Goal: Information Seeking & Learning: Learn about a topic

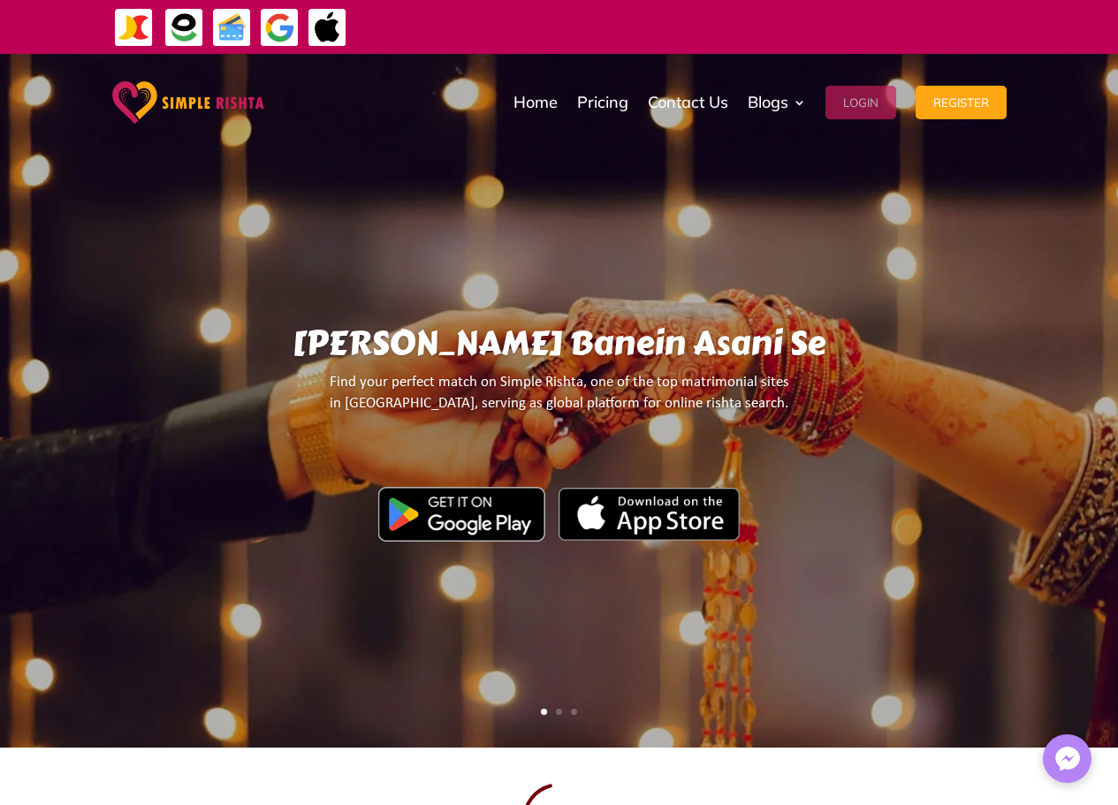
click at [872, 105] on button "Login" at bounding box center [861, 103] width 71 height 34
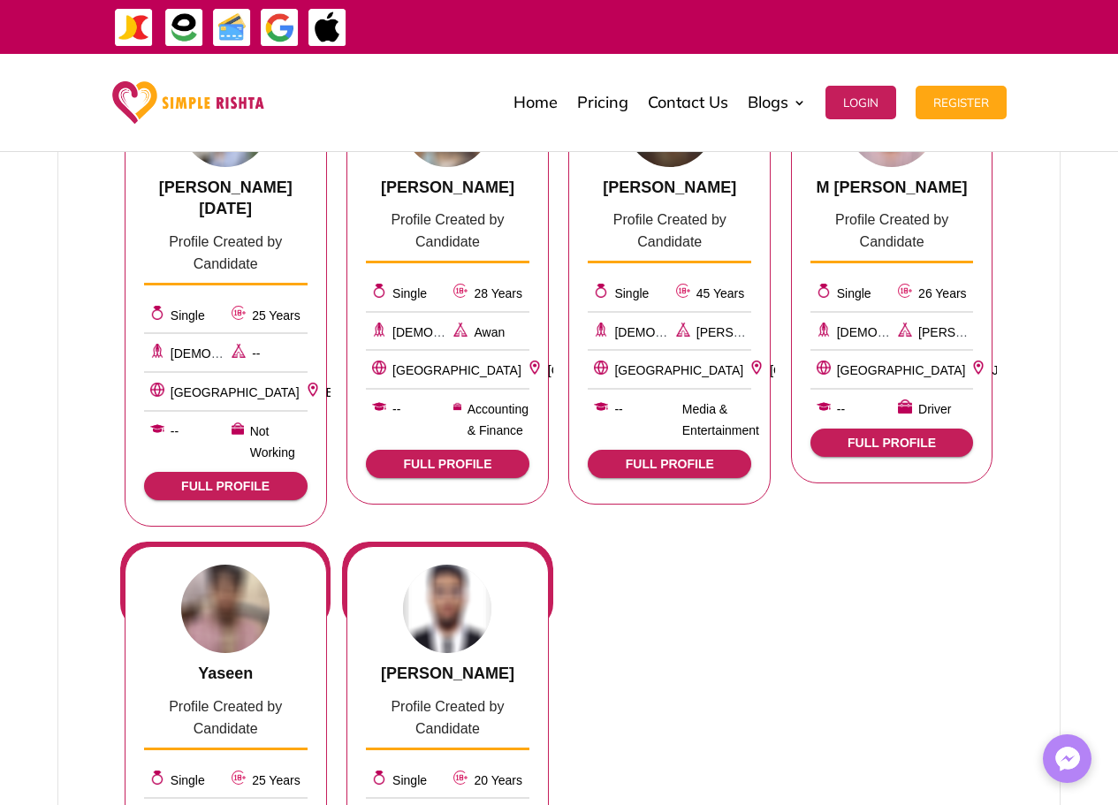
scroll to position [707, 0]
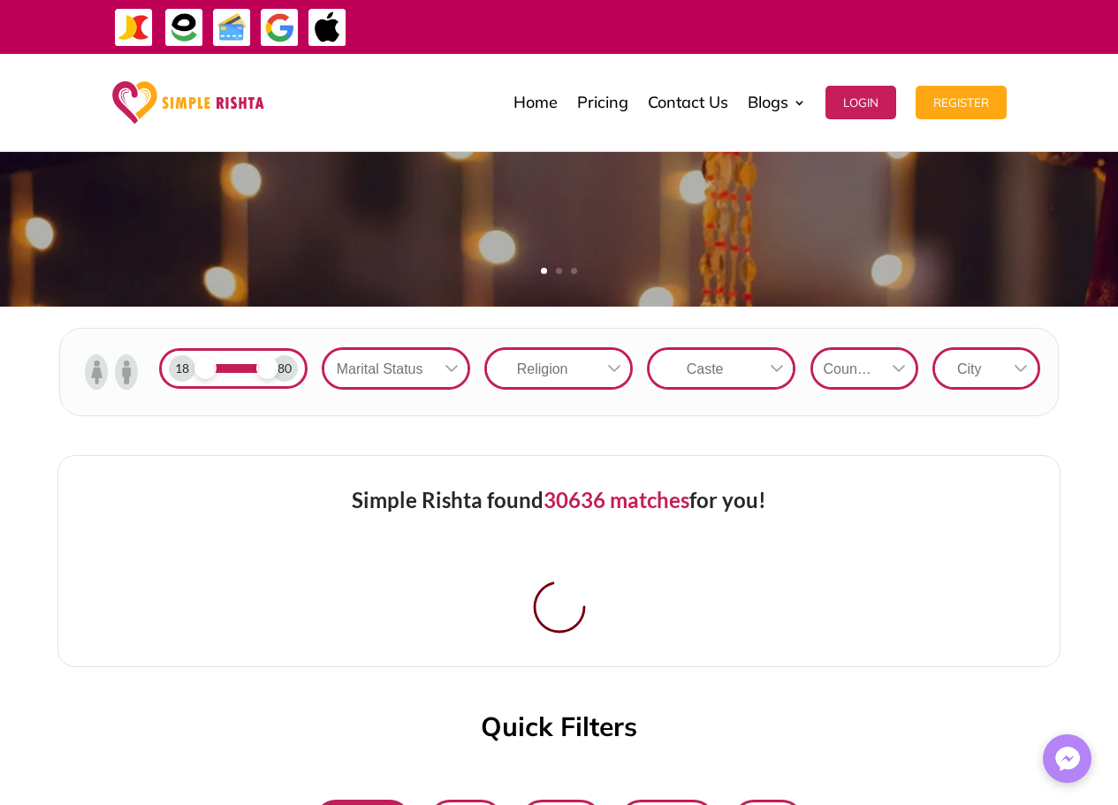
scroll to position [442, 0]
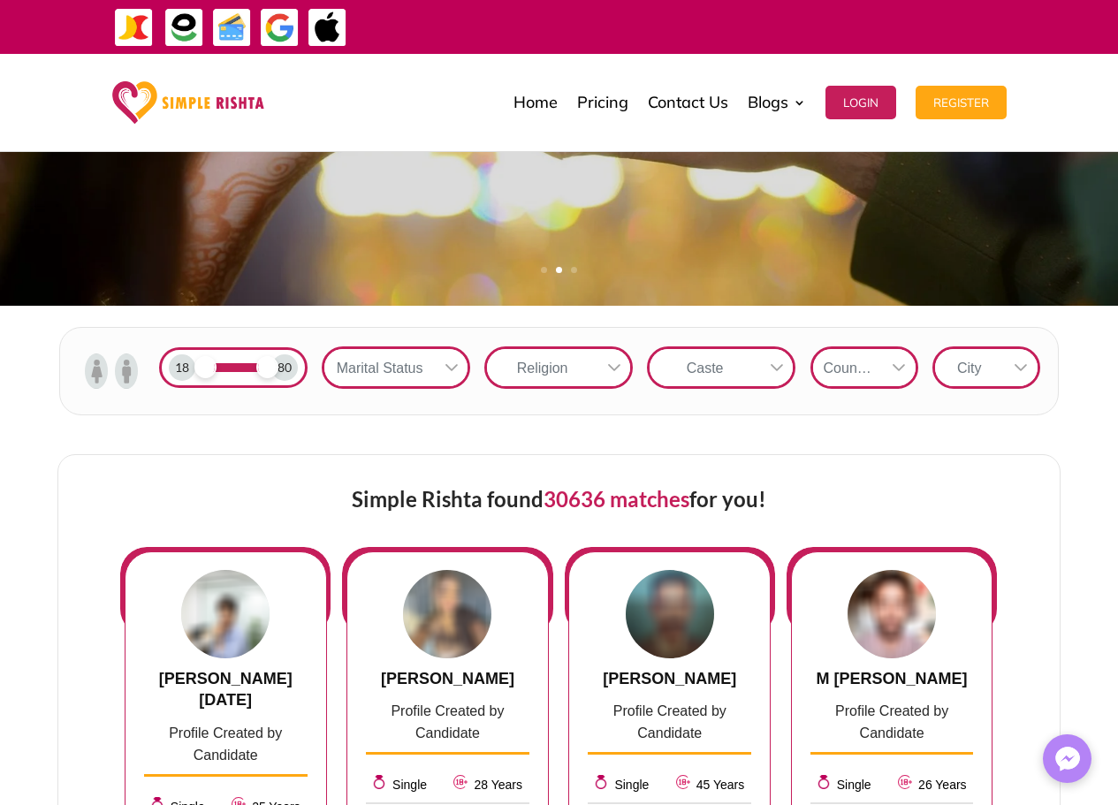
click at [609, 375] on div at bounding box center [615, 367] width 34 height 37
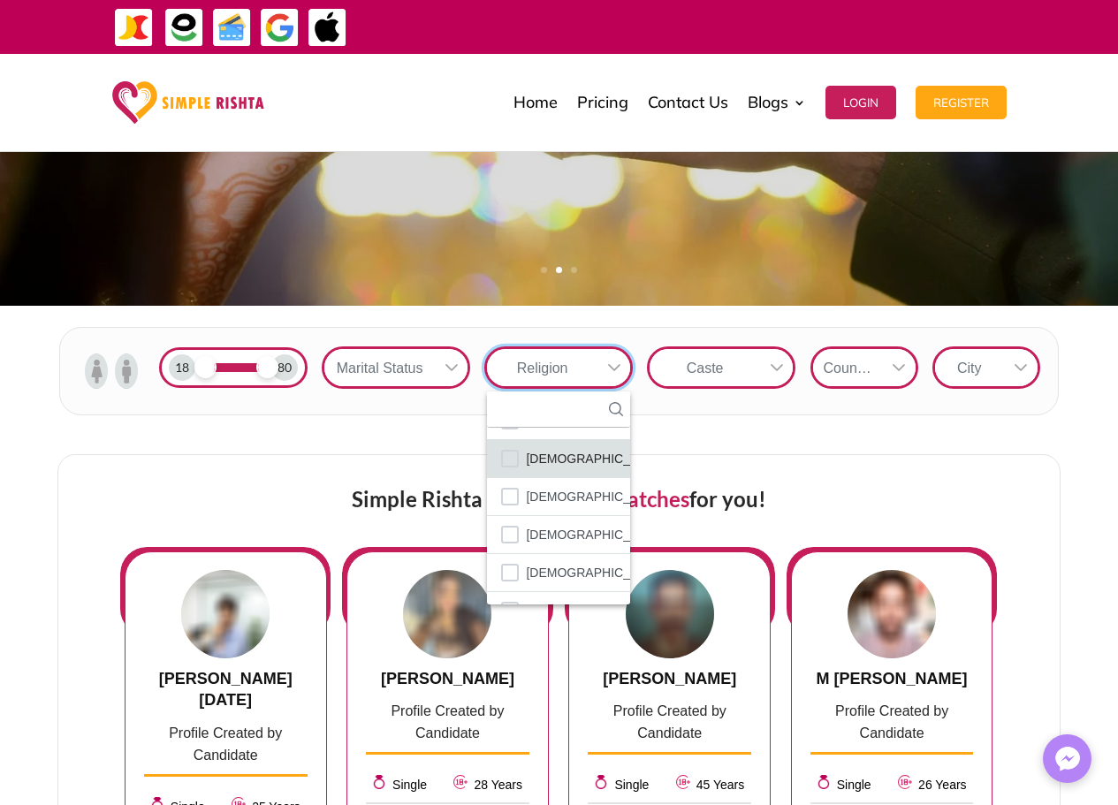
scroll to position [103, 0]
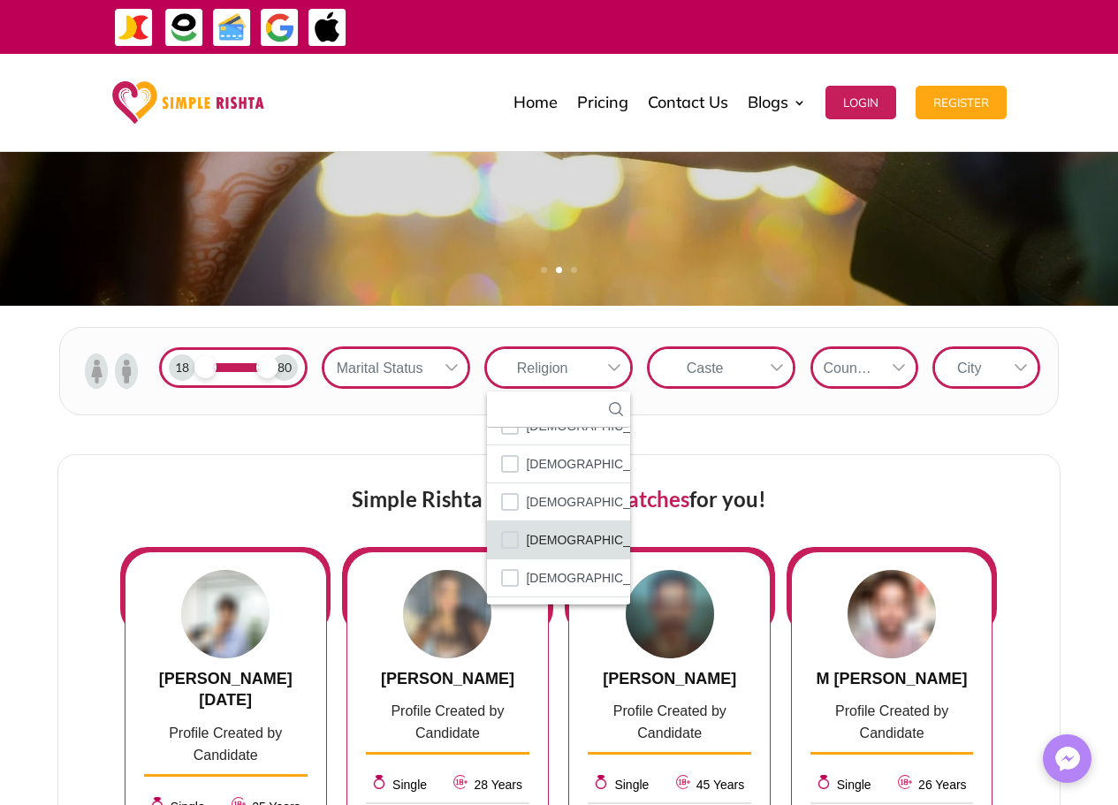
click at [568, 540] on li "Muslim" at bounding box center [558, 541] width 143 height 38
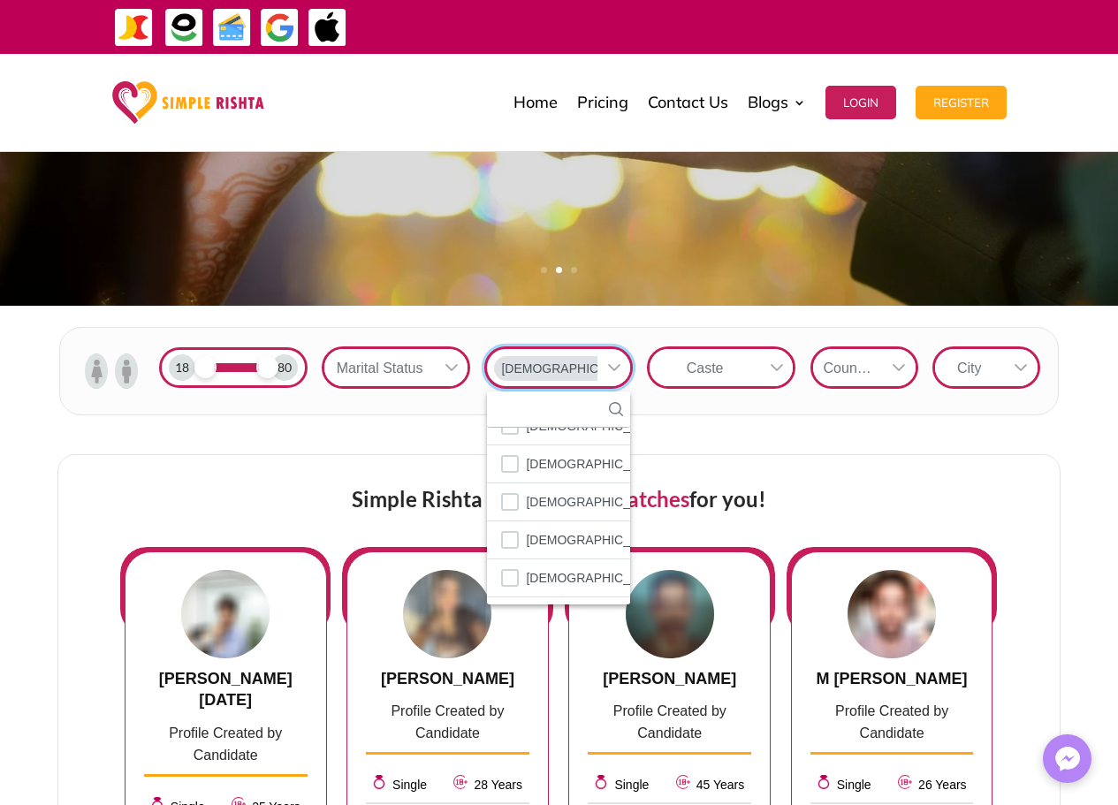
click at [787, 359] on div at bounding box center [777, 367] width 34 height 37
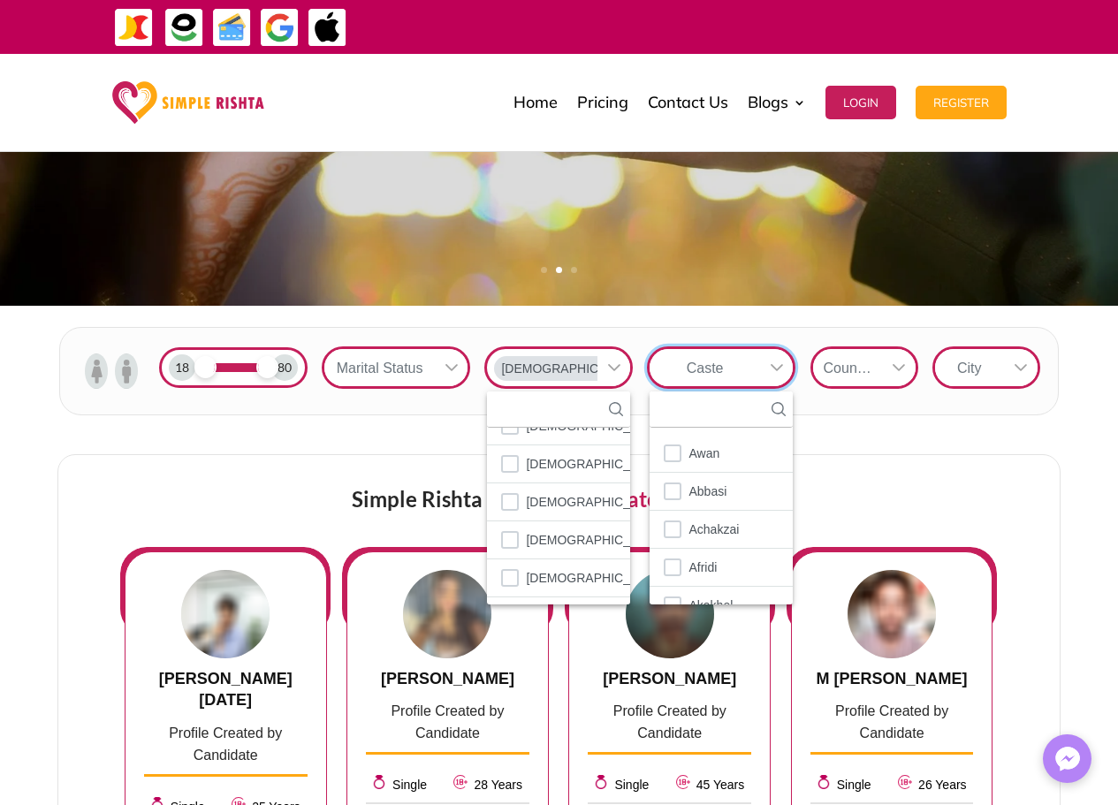
scroll to position [19, 3]
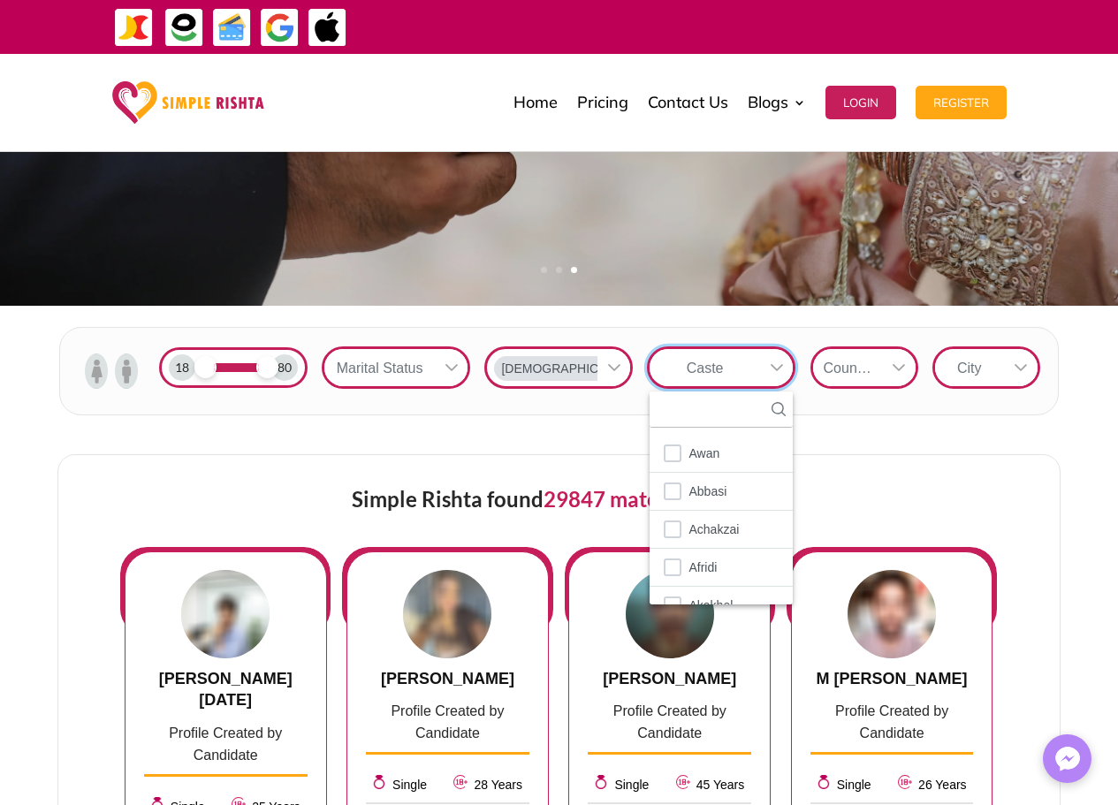
click at [869, 372] on div "Country" at bounding box center [847, 367] width 69 height 37
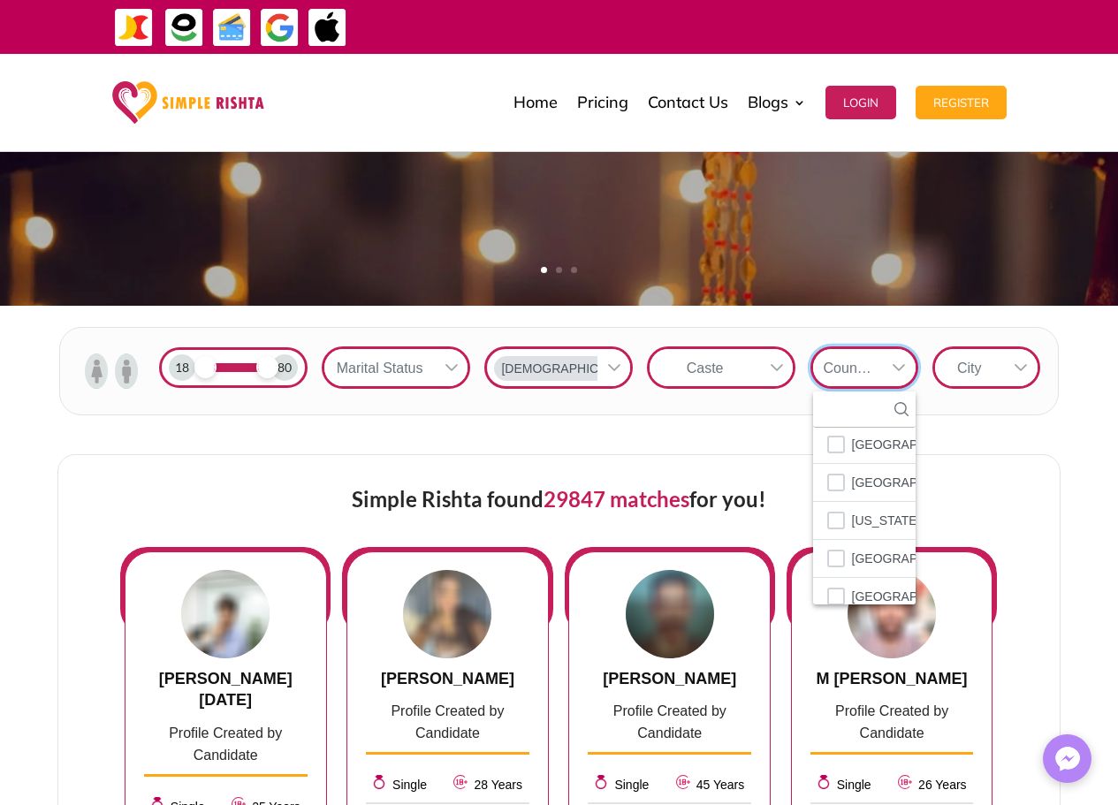
scroll to position [6382, 0]
click at [870, 485] on li "Pakistan" at bounding box center [864, 497] width 103 height 38
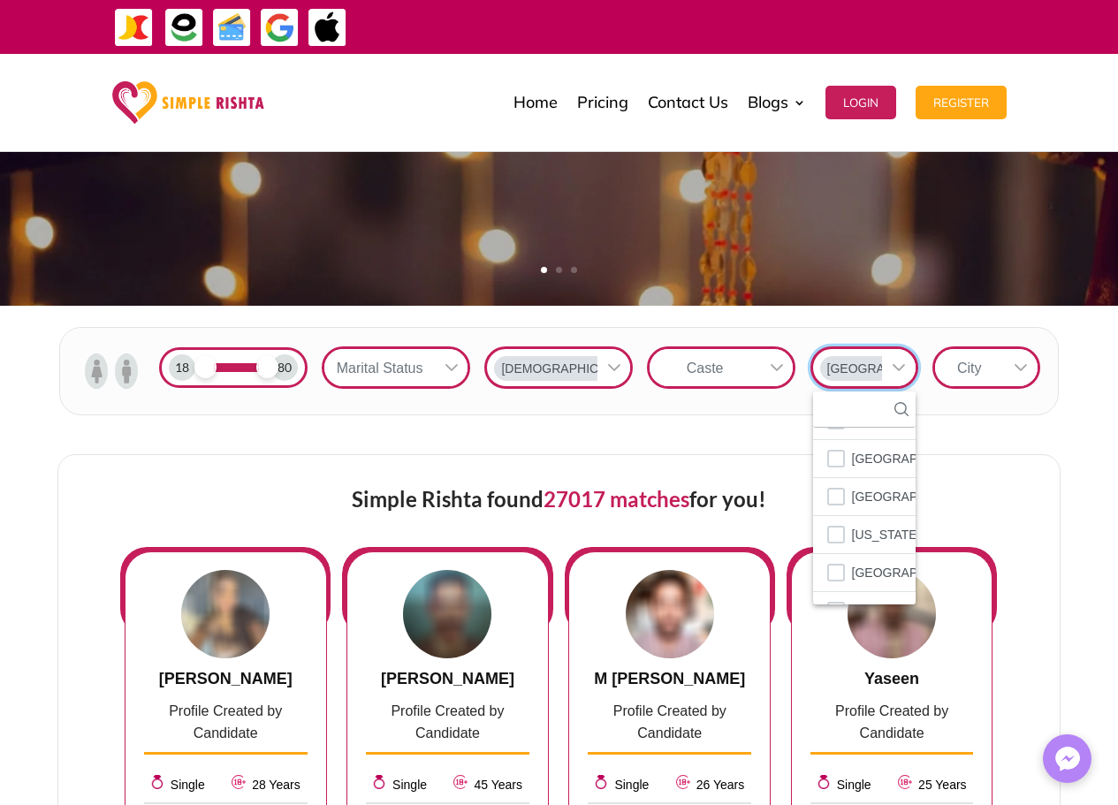
click at [454, 372] on icon at bounding box center [452, 368] width 14 height 14
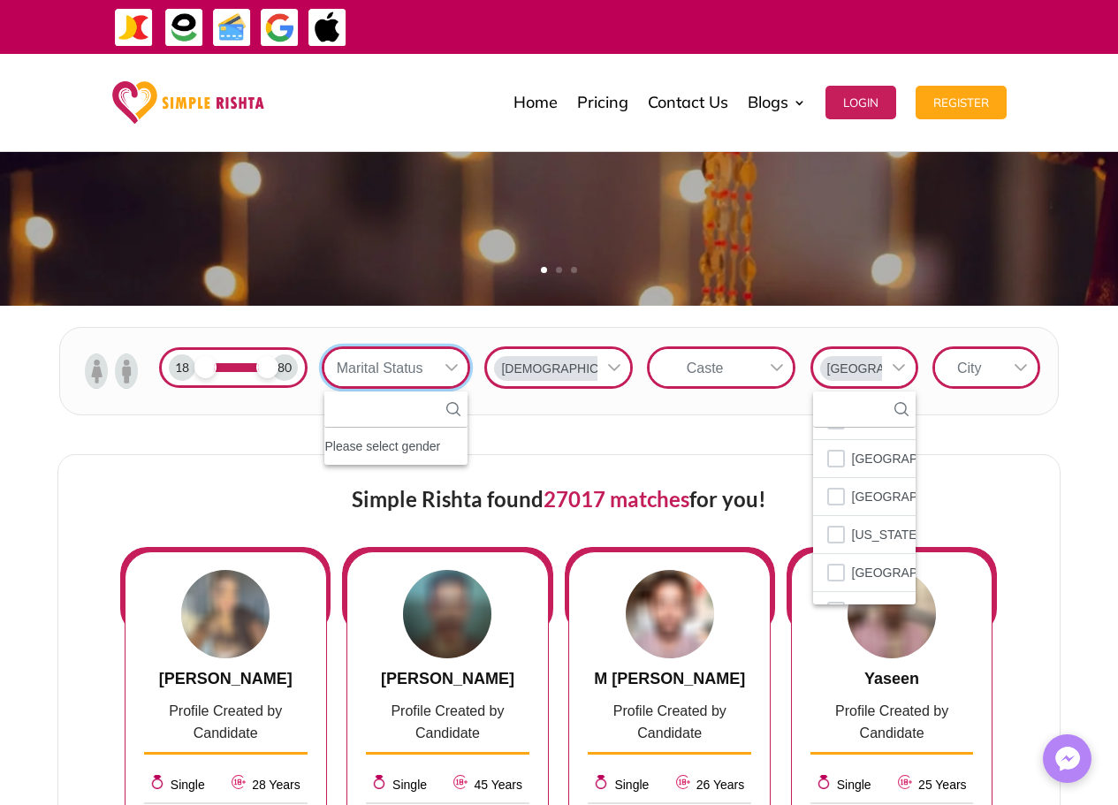
scroll to position [19, 3]
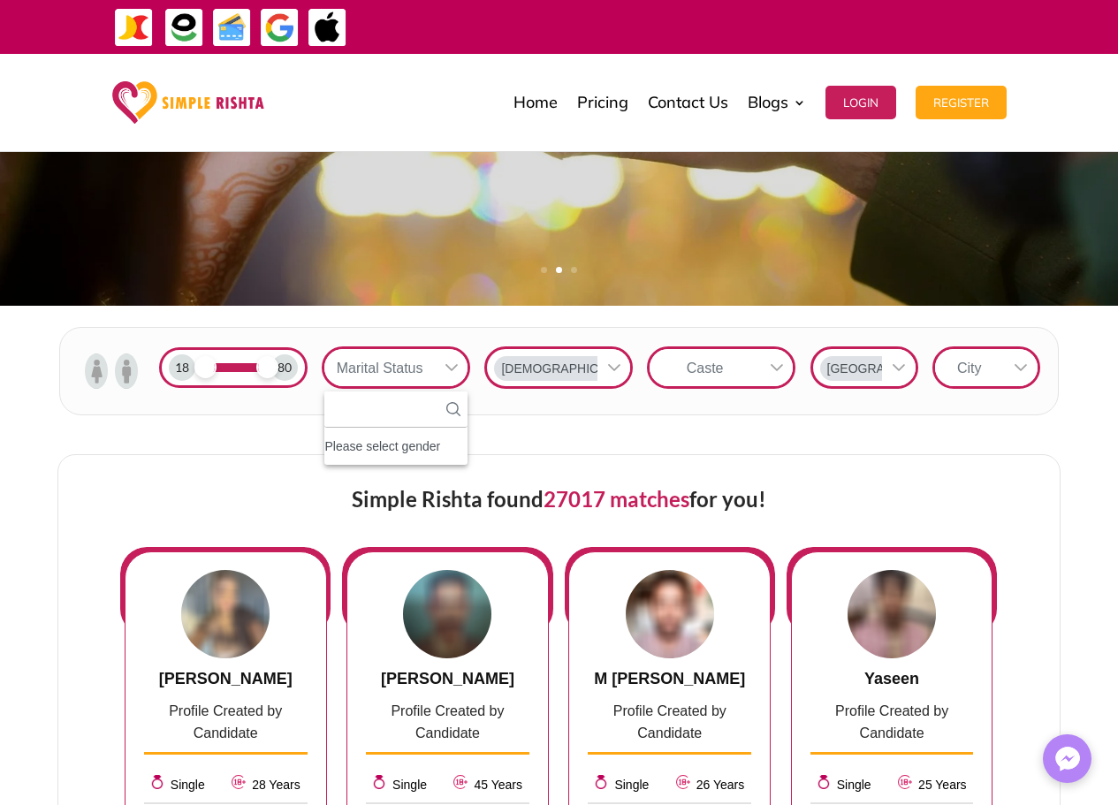
click at [422, 454] on div "Please select gender" at bounding box center [395, 446] width 143 height 23
click at [124, 367] on img at bounding box center [126, 371] width 23 height 35
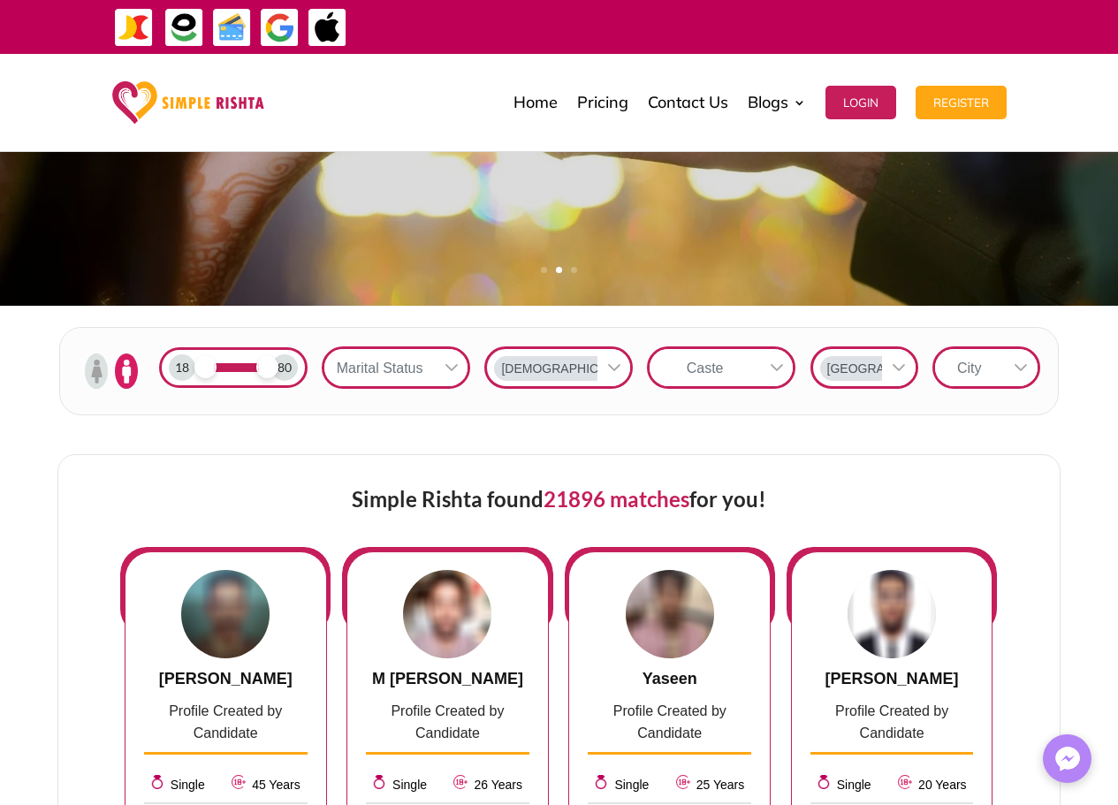
click at [375, 363] on div "Marital Status" at bounding box center [379, 367] width 110 height 37
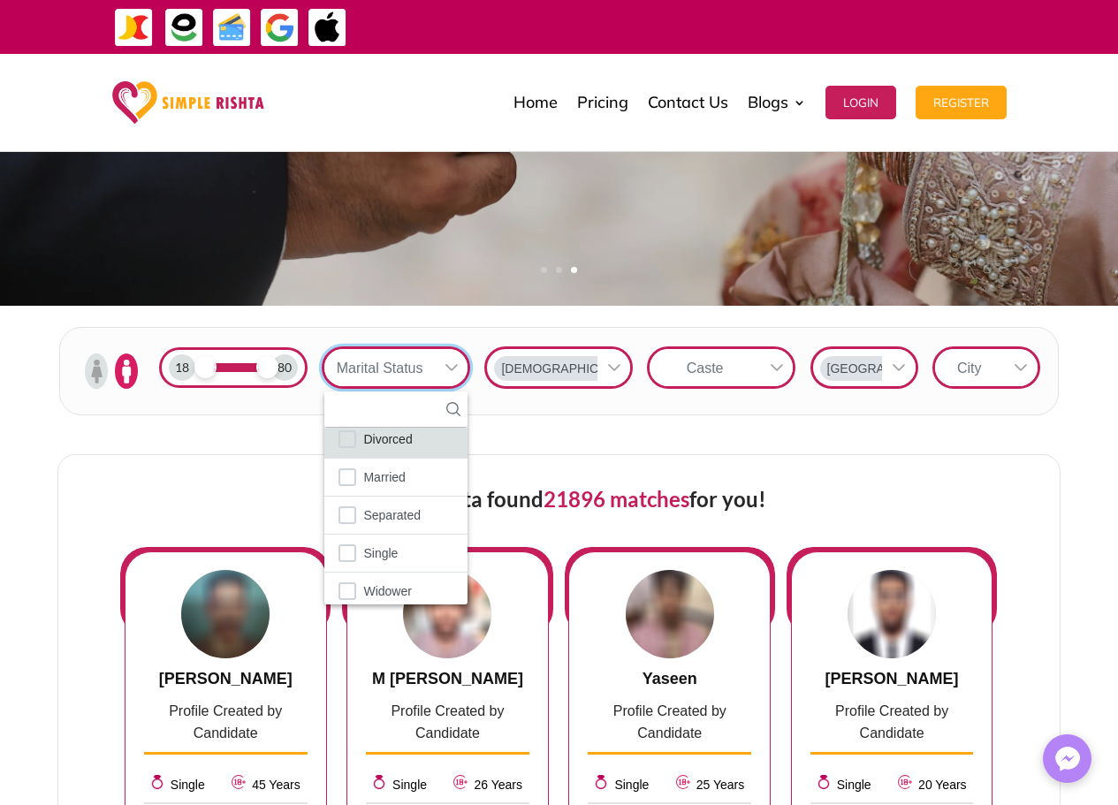
scroll to position [27, 0]
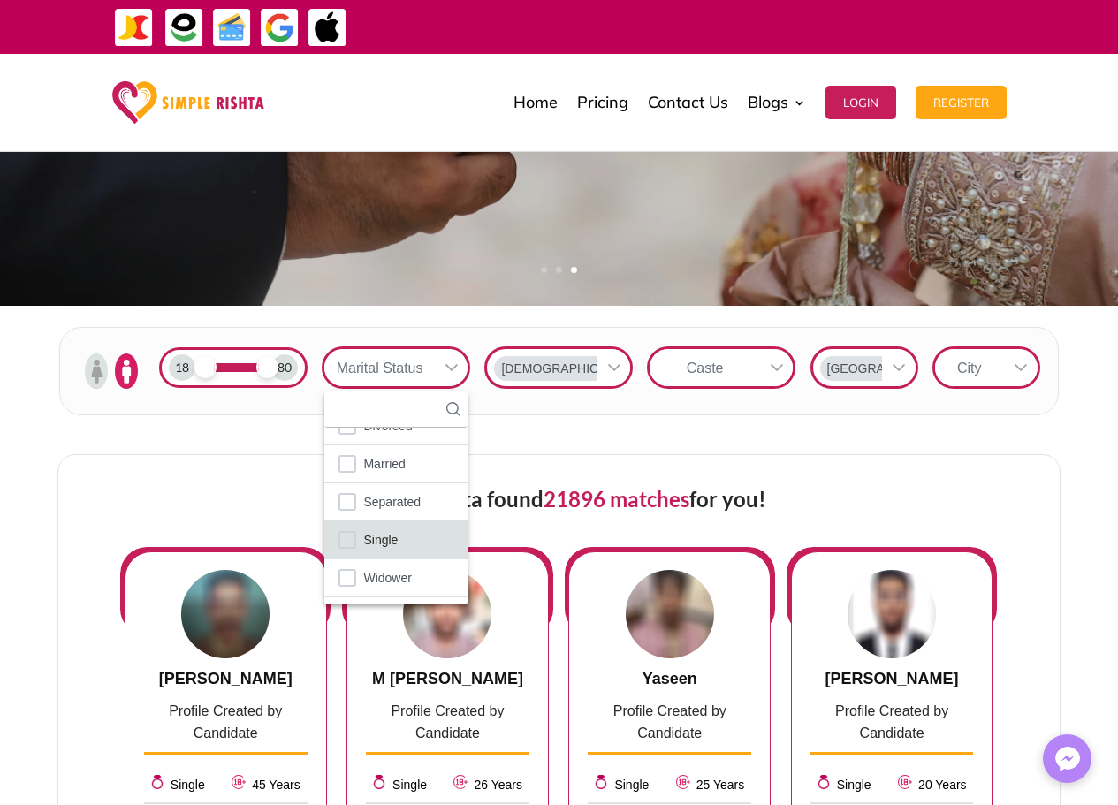
click at [421, 539] on li "Single" at bounding box center [395, 541] width 143 height 38
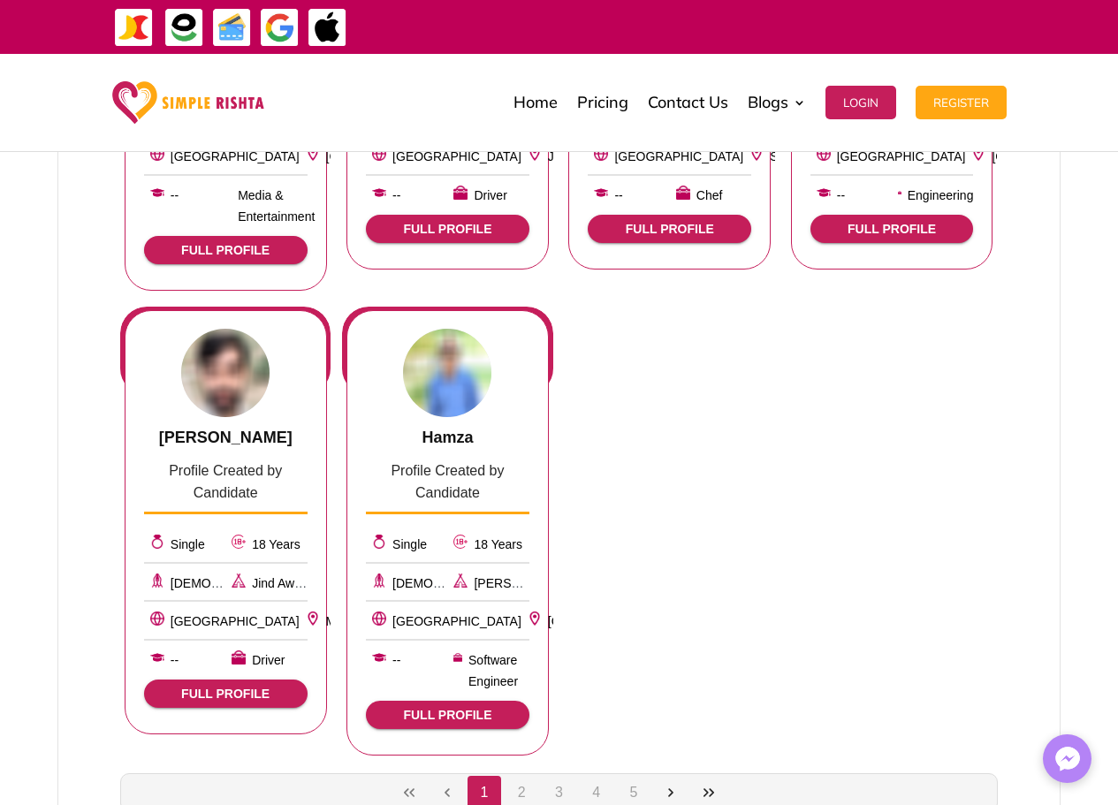
scroll to position [1238, 0]
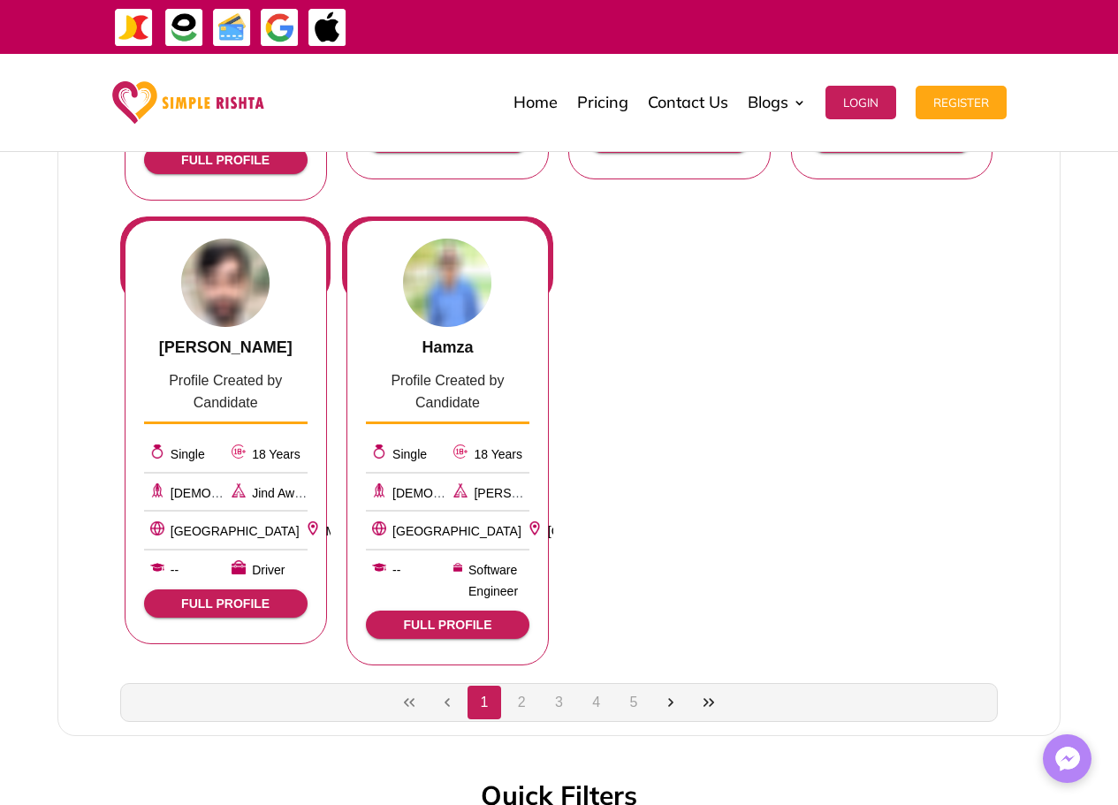
click at [521, 708] on button "2" at bounding box center [522, 703] width 34 height 34
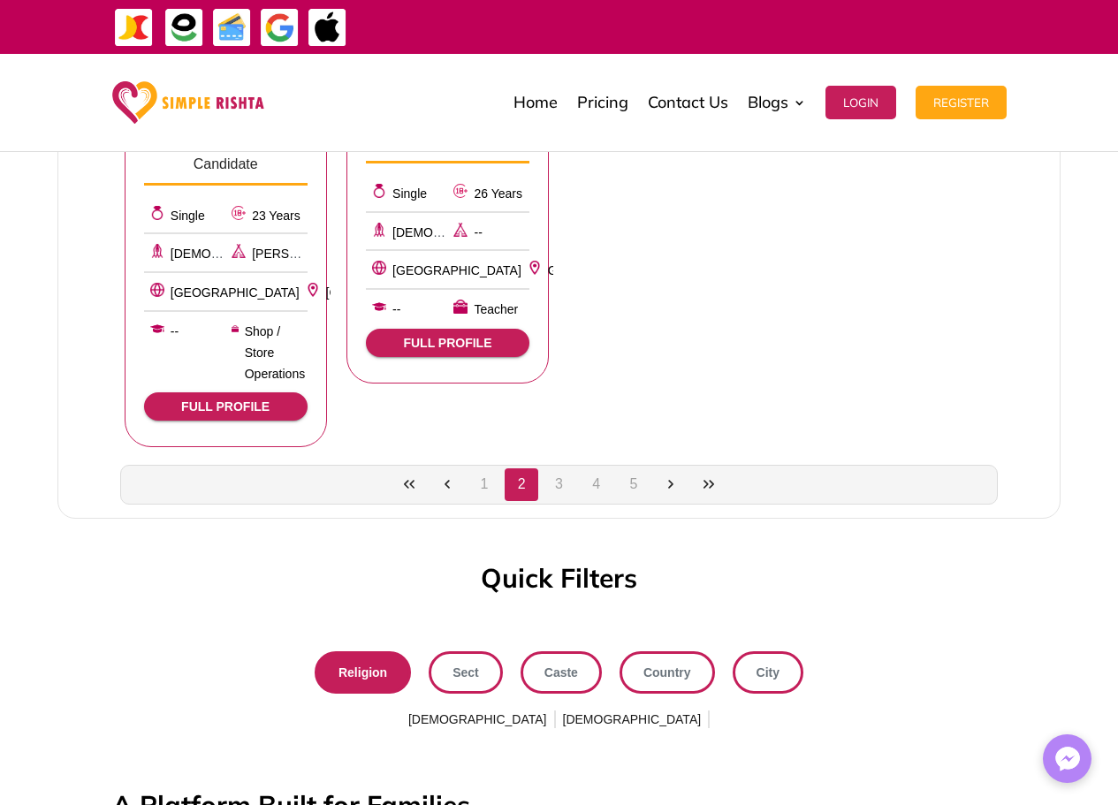
scroll to position [1503, 0]
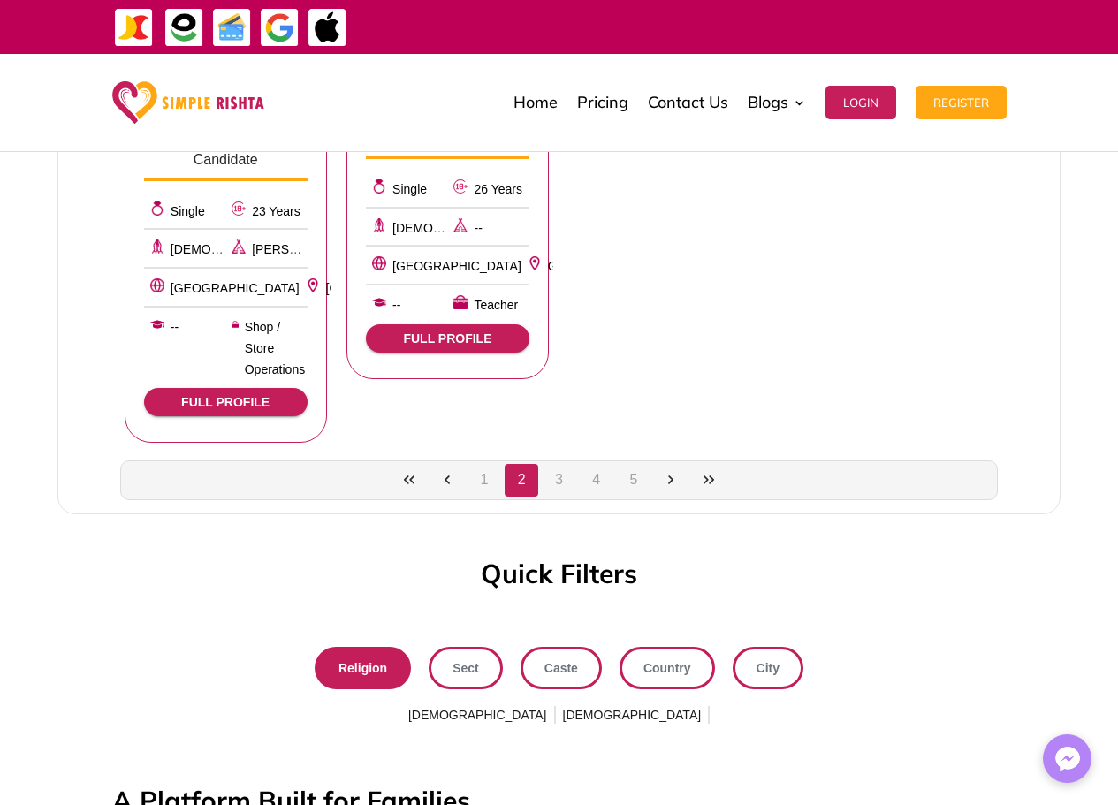
click at [641, 484] on button "5" at bounding box center [634, 481] width 34 height 34
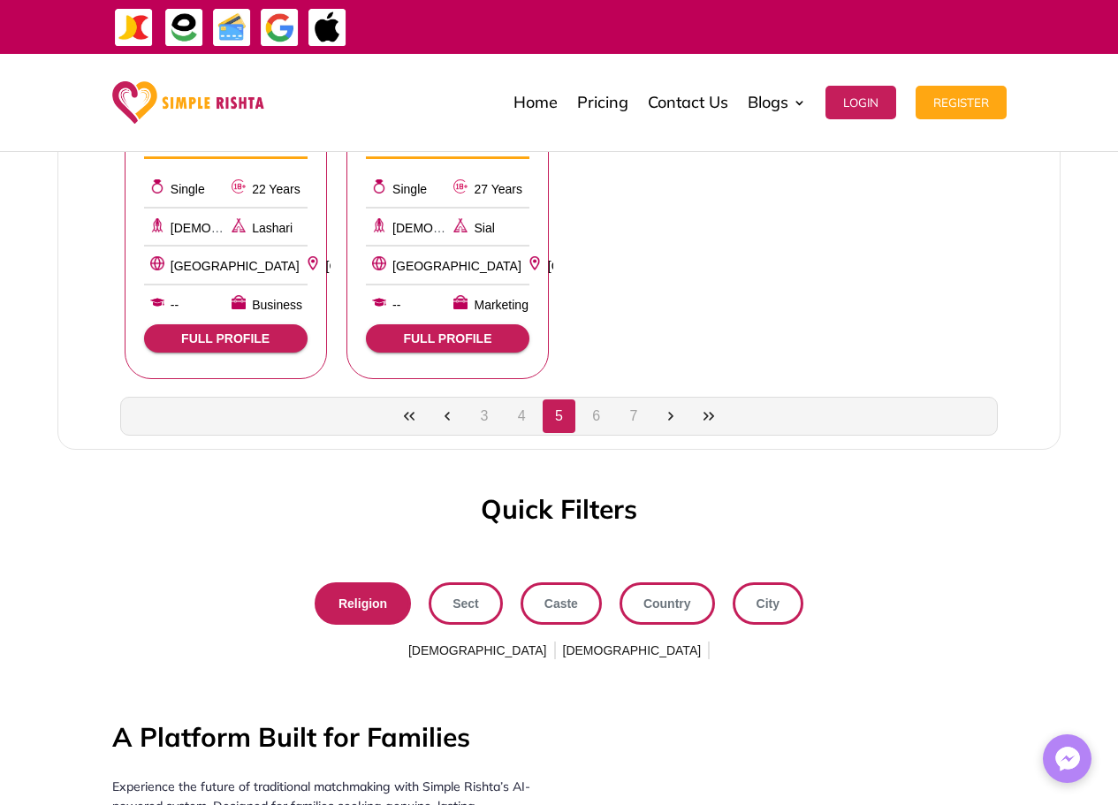
click at [530, 416] on button "4" at bounding box center [522, 417] width 34 height 34
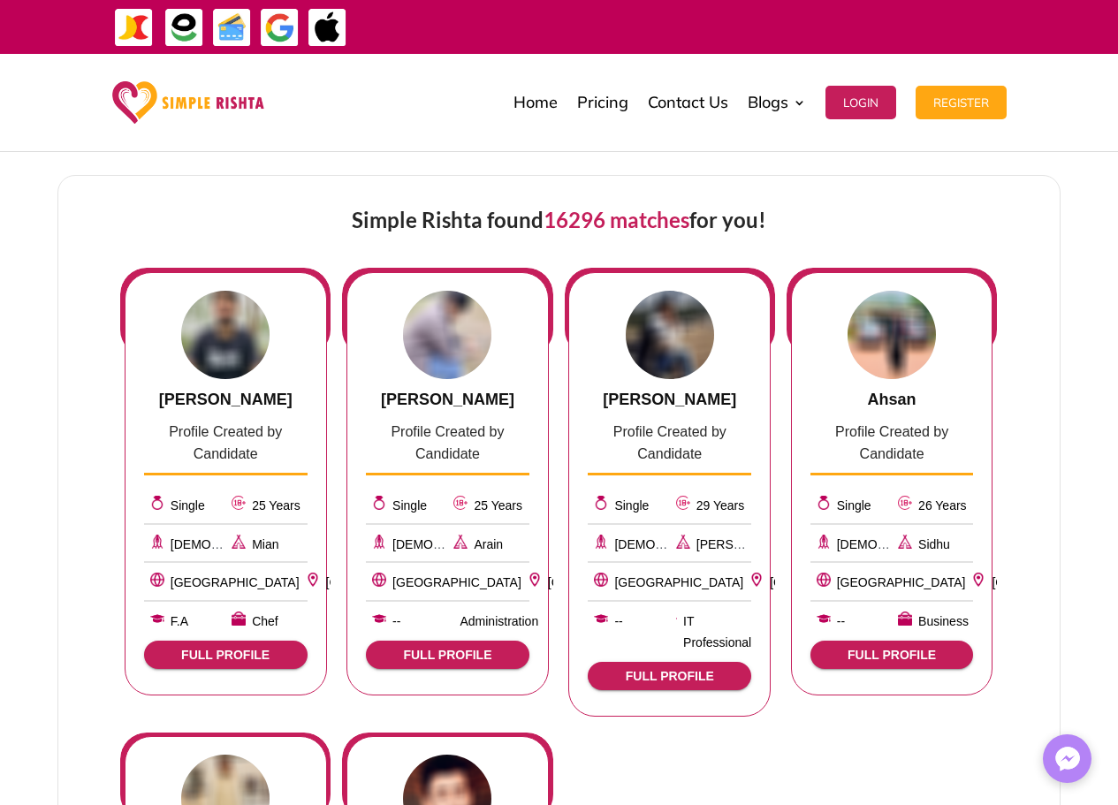
scroll to position [707, 0]
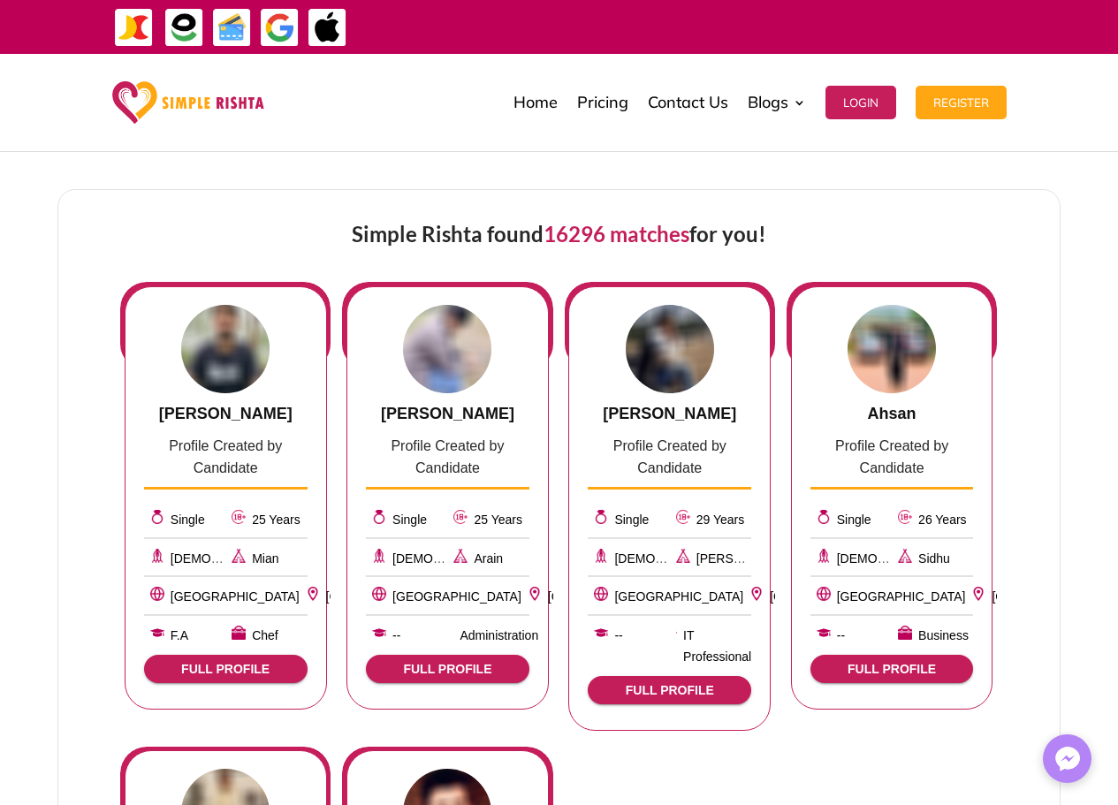
click at [672, 688] on span "FULL PROFILE" at bounding box center [669, 690] width 135 height 14
